Goal: Contribute content: Contribute content

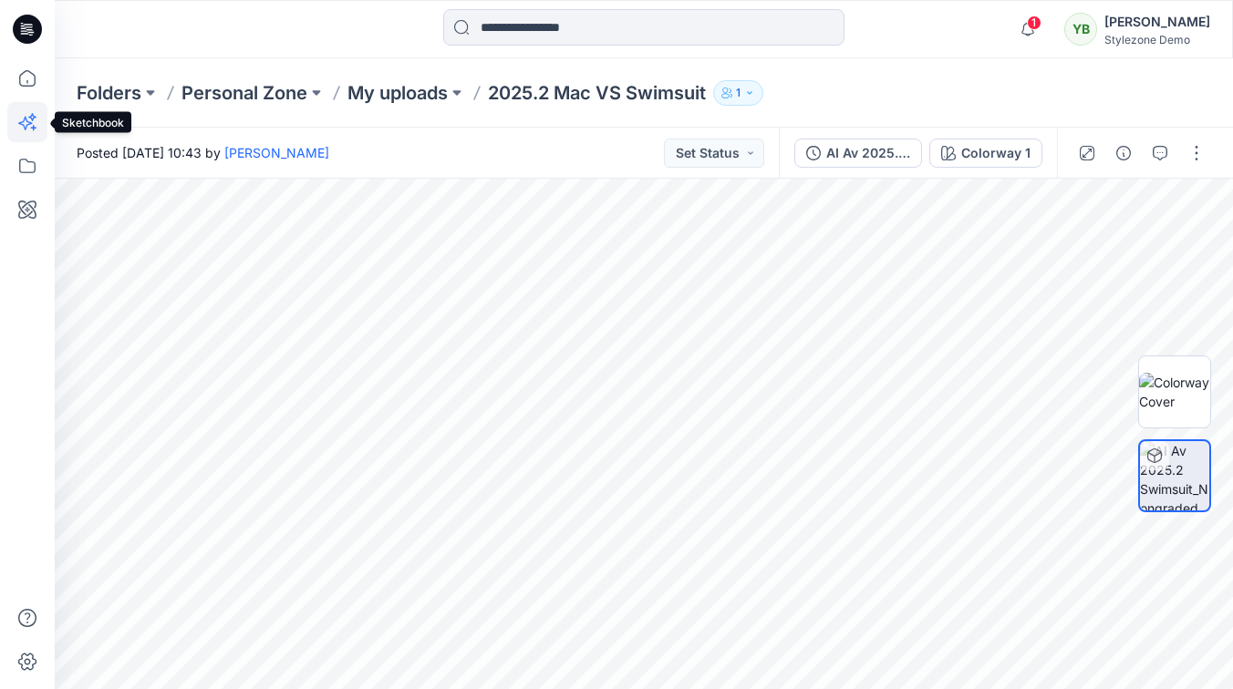
click at [34, 120] on icon at bounding box center [27, 122] width 40 height 40
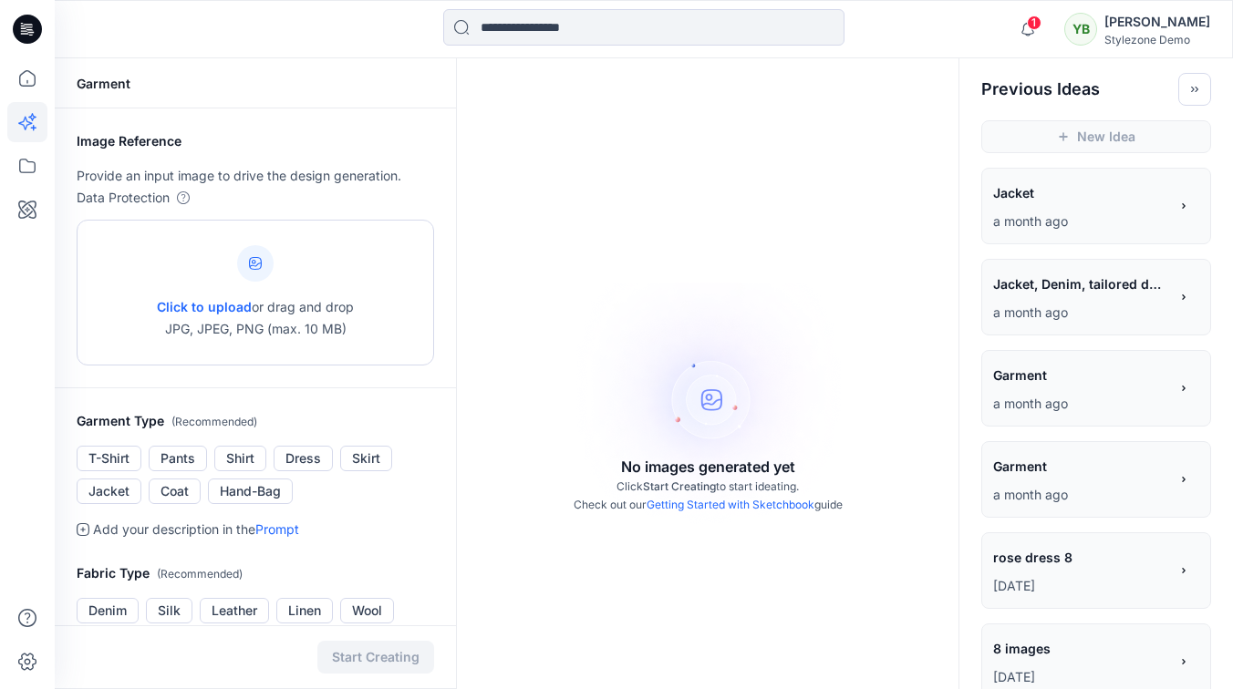
click at [173, 307] on span "Click to upload" at bounding box center [204, 306] width 95 height 15
type input "**********"
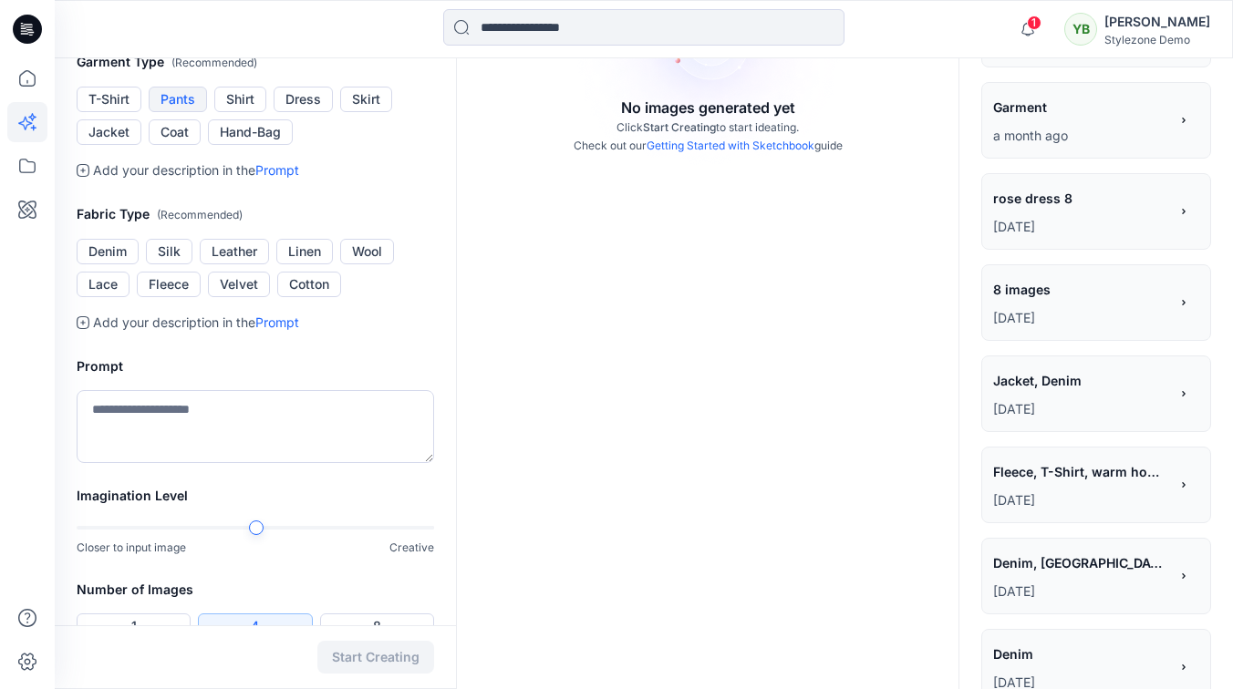
scroll to position [360, 0]
click at [336, 144] on ul "T-Shirt Pants Shirt Dress Skirt Jacket Coat Hand-Bag" at bounding box center [255, 115] width 357 height 58
click at [309, 111] on button "Dress" at bounding box center [303, 99] width 59 height 26
click at [311, 263] on button "Linen" at bounding box center [304, 251] width 57 height 26
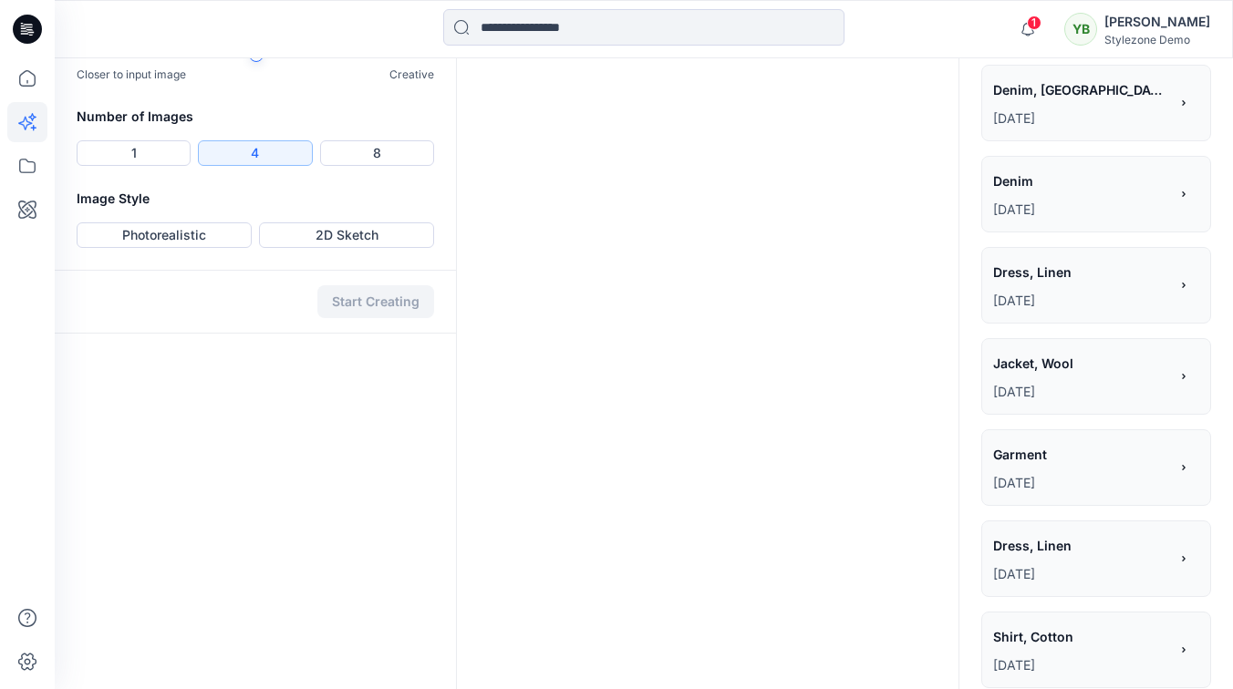
scroll to position [842, 0]
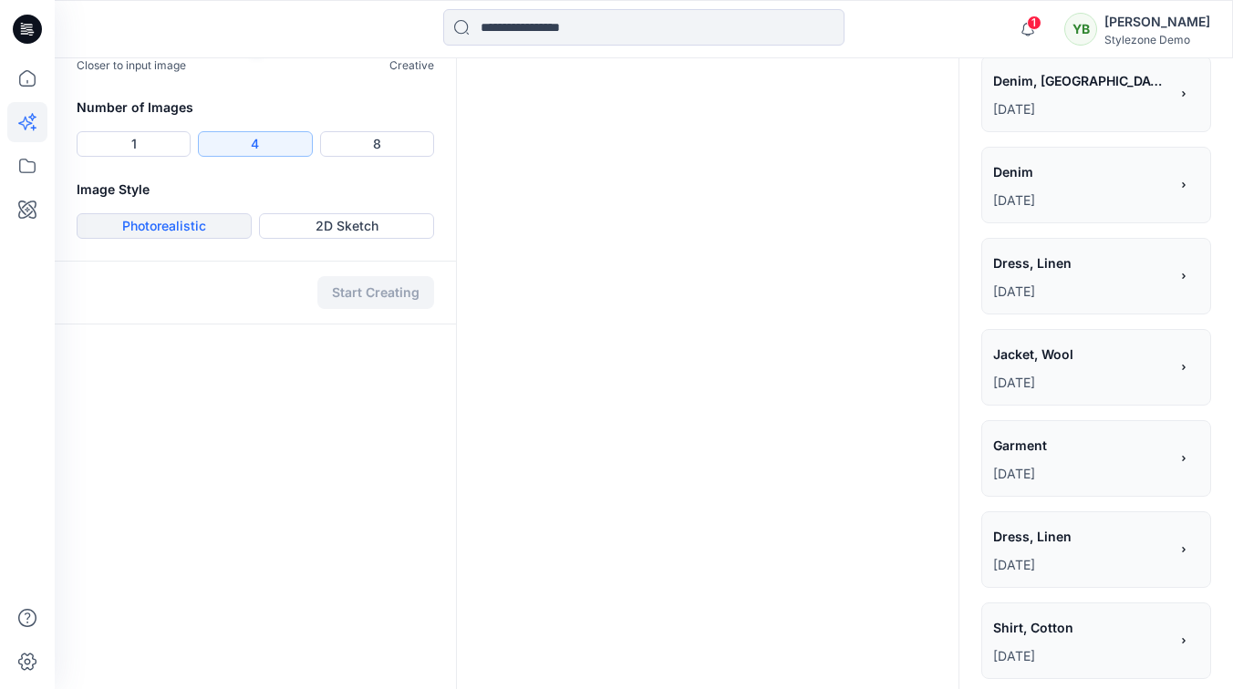
click at [223, 239] on button "Photorealistic" at bounding box center [164, 226] width 175 height 26
click at [380, 309] on button "Start Creating" at bounding box center [375, 292] width 117 height 33
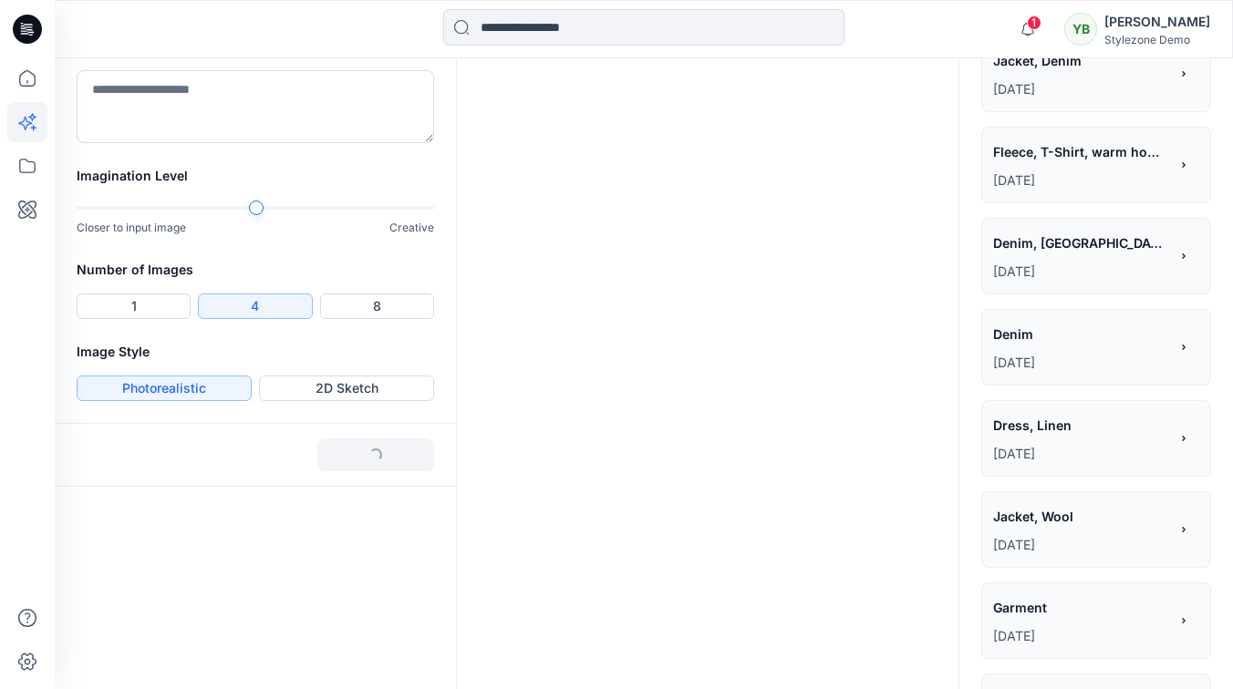
scroll to position [0, 0]
